Goal: Check status: Check status

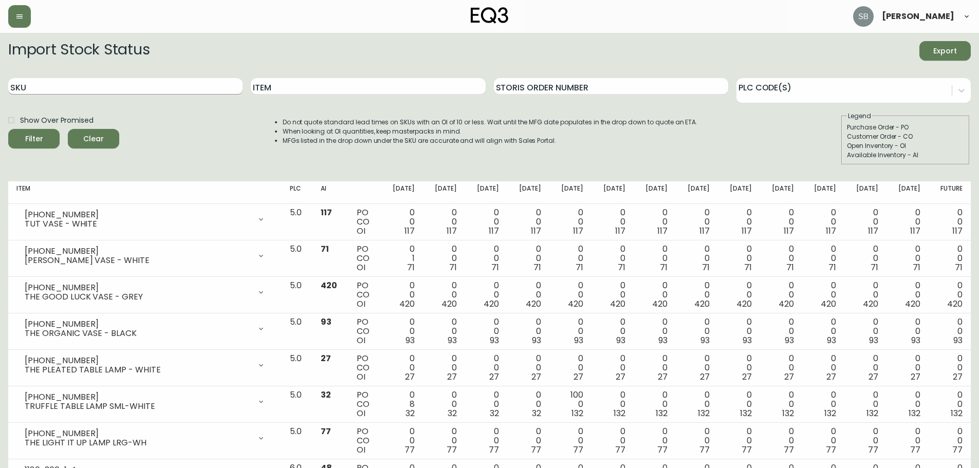
click at [67, 83] on input "SKU" at bounding box center [125, 86] width 234 height 16
paste input "2020-110-13"
type input "2020-110-13"
click at [8, 129] on button "Filter" at bounding box center [33, 139] width 51 height 20
